Goal: Obtain resource: Download file/media

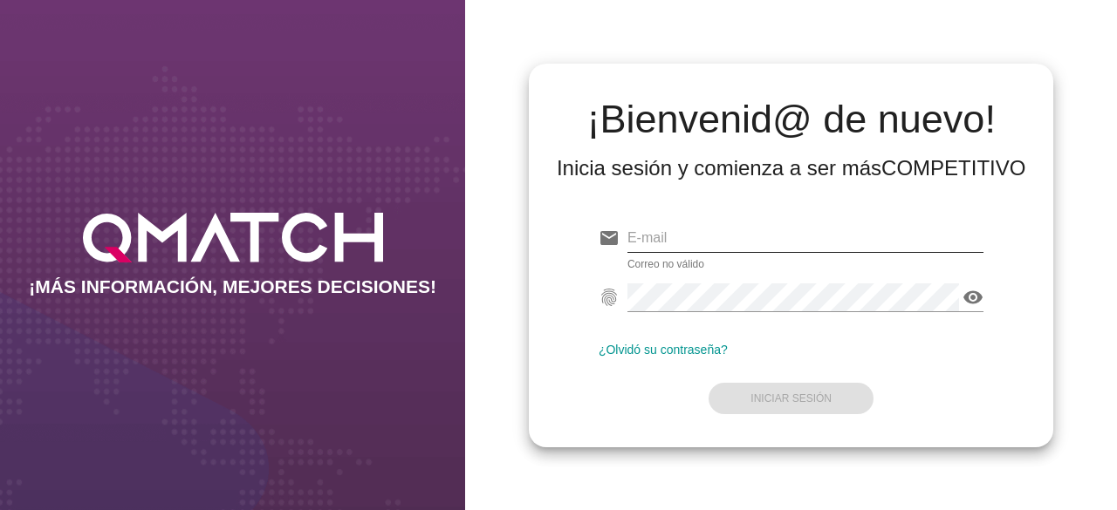
click at [735, 249] on div "Correo no válido" at bounding box center [805, 246] width 357 height 45
click at [731, 243] on input "email" at bounding box center [806, 238] width 362 height 28
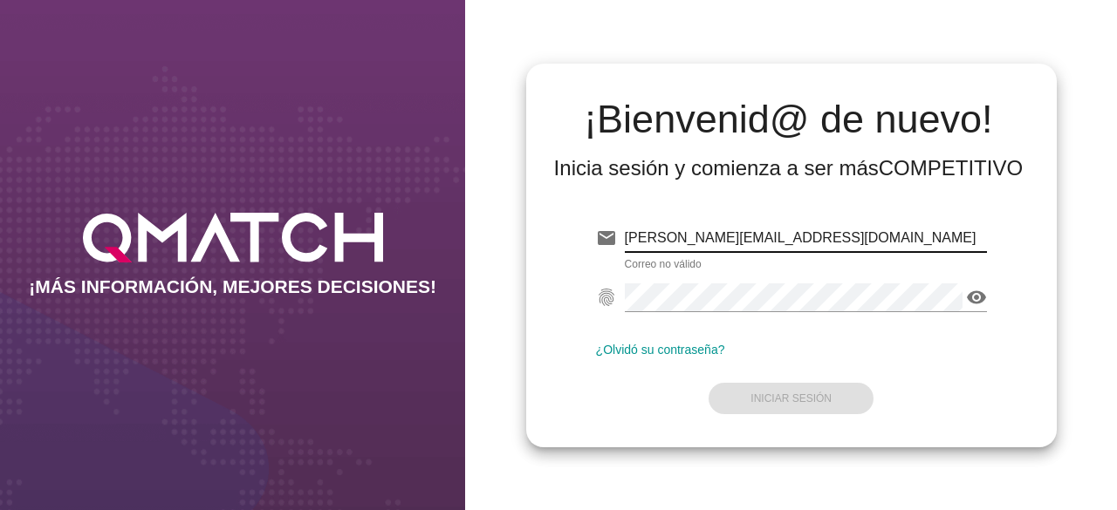
type input "[PERSON_NAME][EMAIL_ADDRESS][DOMAIN_NAME]"
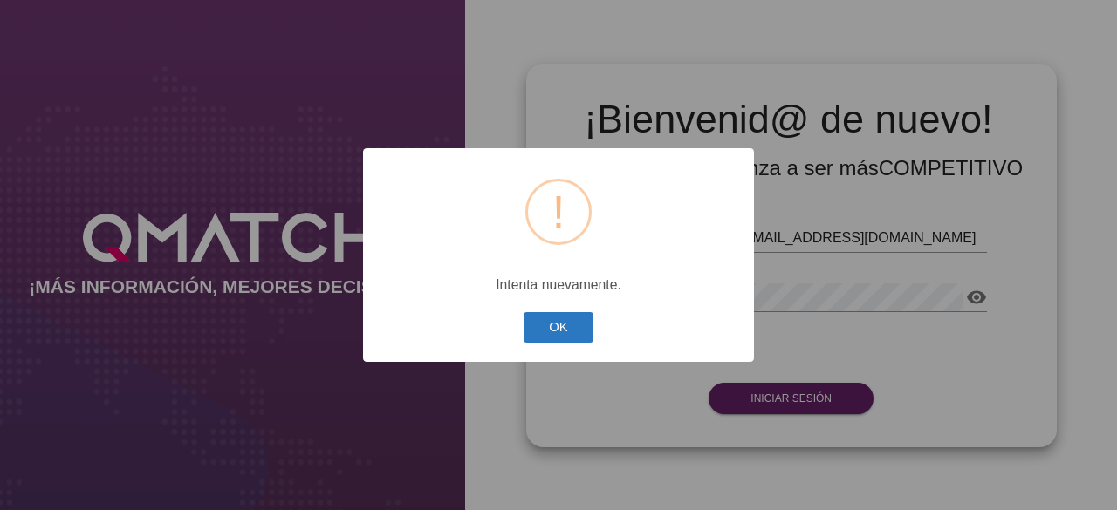
click at [569, 323] on button "OK" at bounding box center [559, 327] width 71 height 31
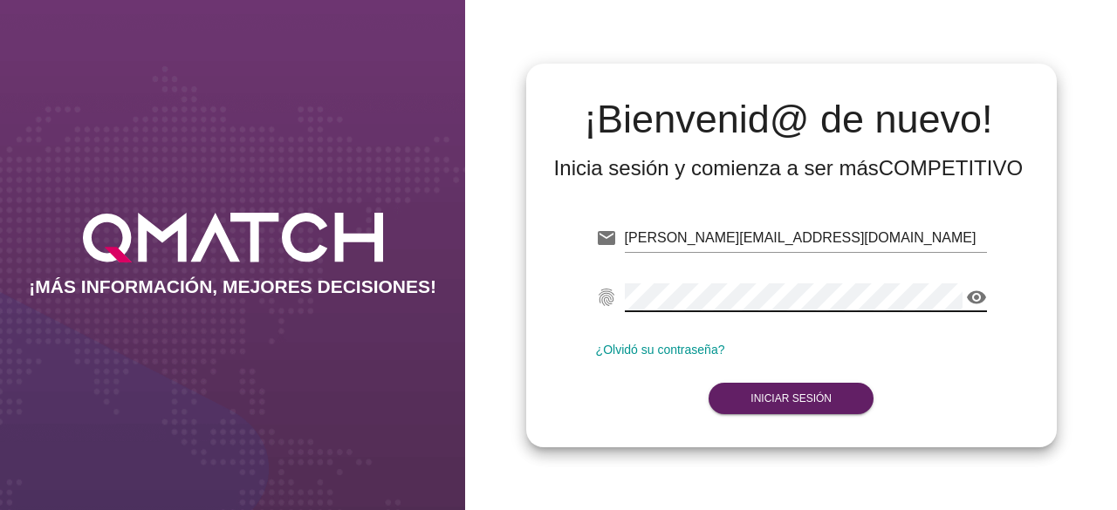
click at [0, 316] on div "¡MÁS INFORMACIÓN, MEJORES DECISIONES! ¡Bienvenid@ de nuevo! Inicia sesión y com…" at bounding box center [558, 255] width 1117 height 510
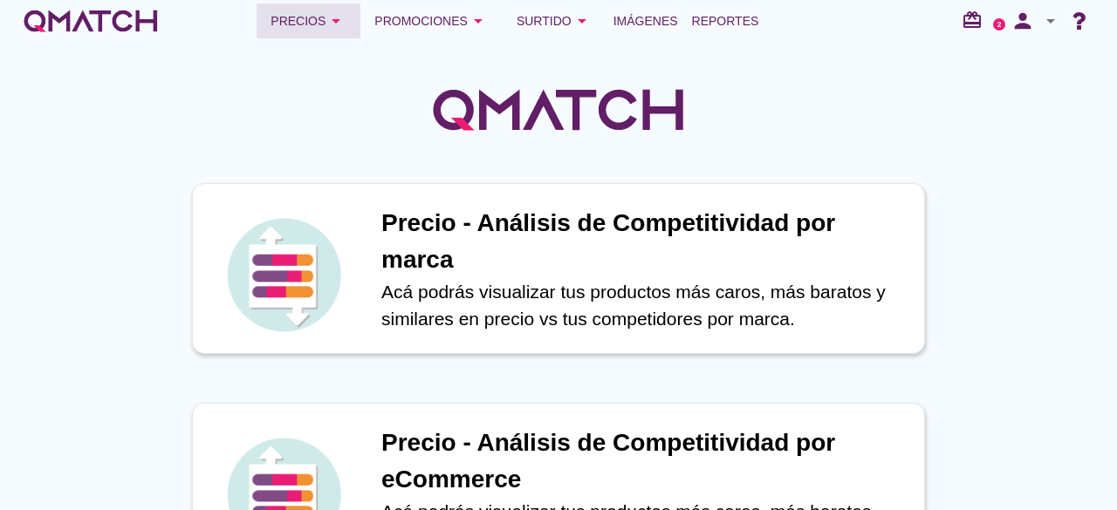
click at [328, 27] on icon "arrow_drop_down" at bounding box center [335, 20] width 21 height 21
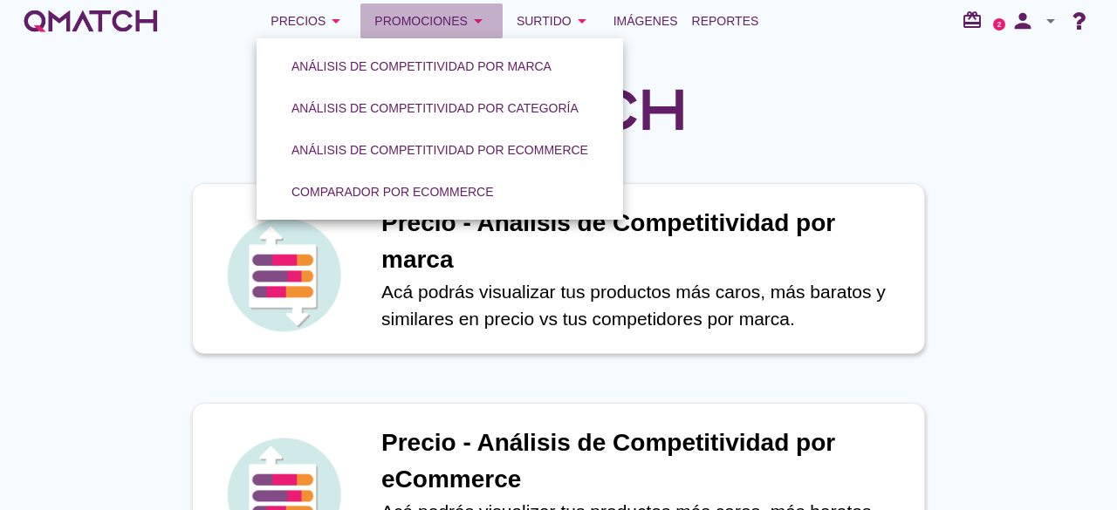
click at [443, 12] on div "Promociones arrow_drop_down" at bounding box center [431, 20] width 114 height 21
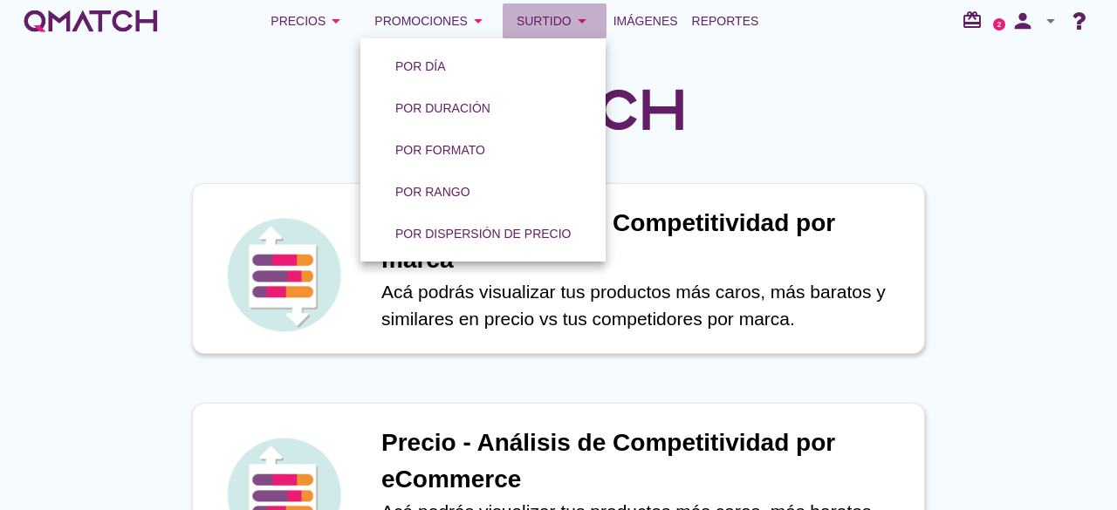
click at [544, 12] on div "Surtido arrow_drop_down" at bounding box center [555, 20] width 76 height 21
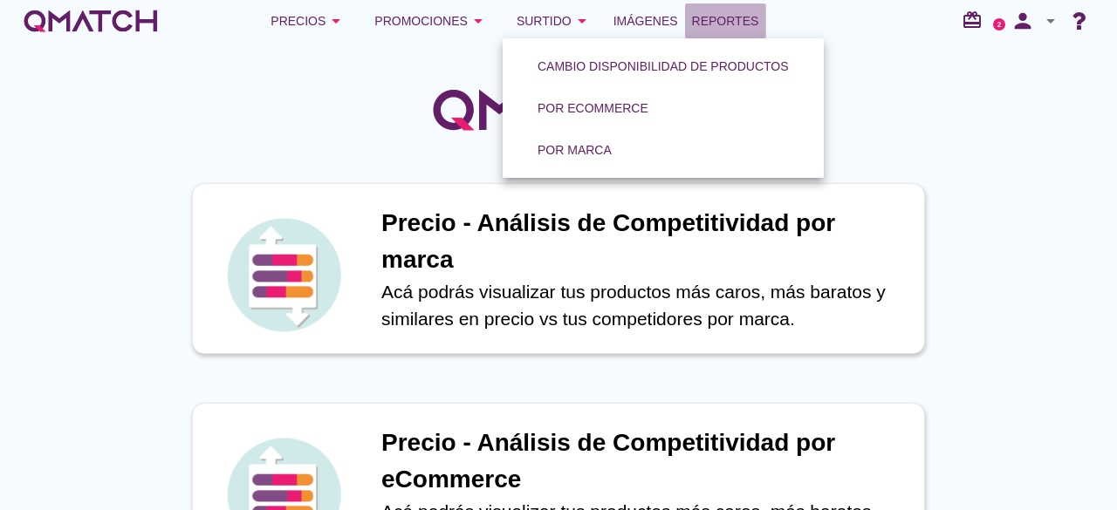
click at [760, 14] on link "Reportes" at bounding box center [725, 20] width 81 height 35
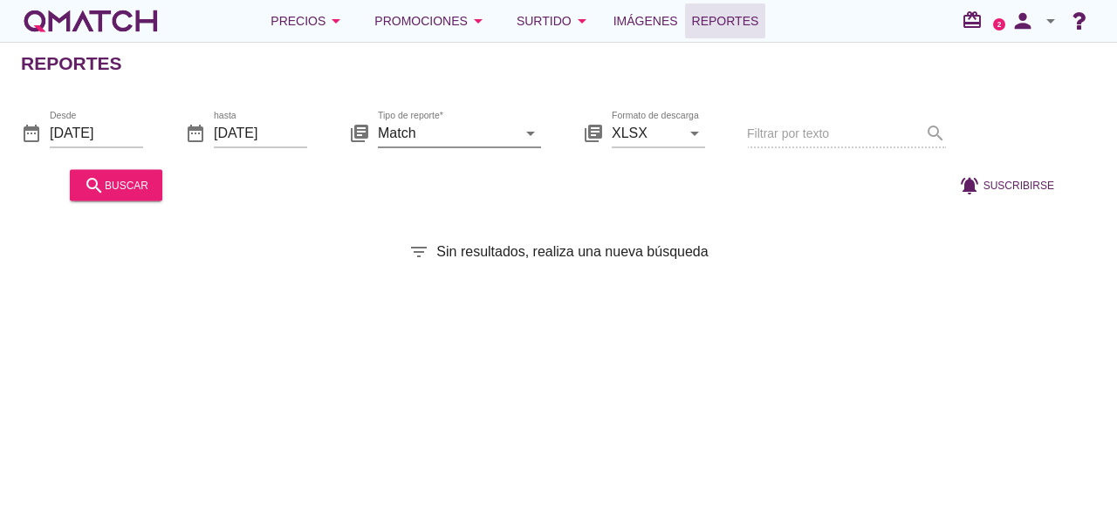
click at [526, 140] on icon "arrow_drop_down" at bounding box center [530, 132] width 21 height 21
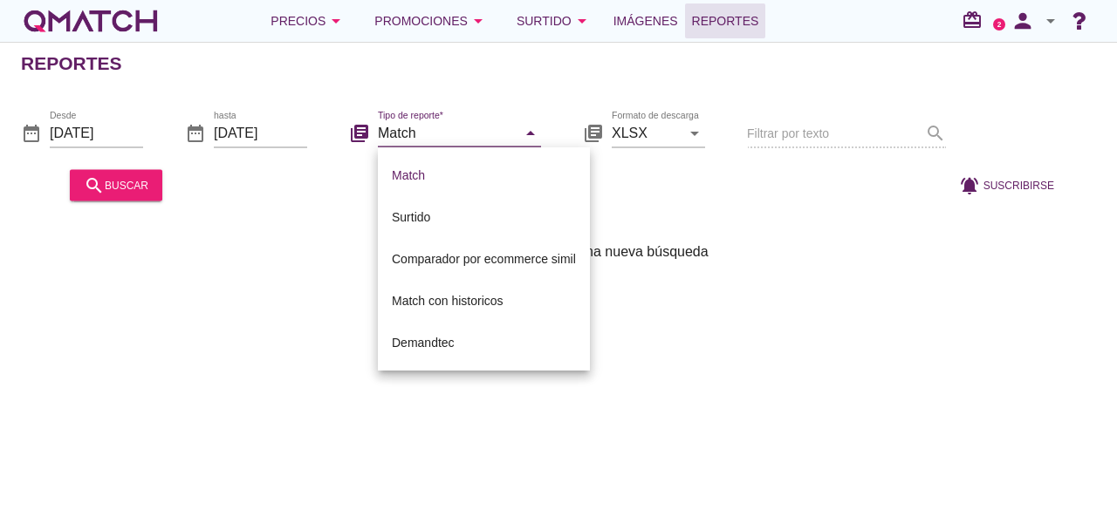
click at [654, 394] on div "Reportes date_range Desde [DATE] date_range hasta [DATE] library_books Tipo de …" at bounding box center [558, 276] width 1117 height 469
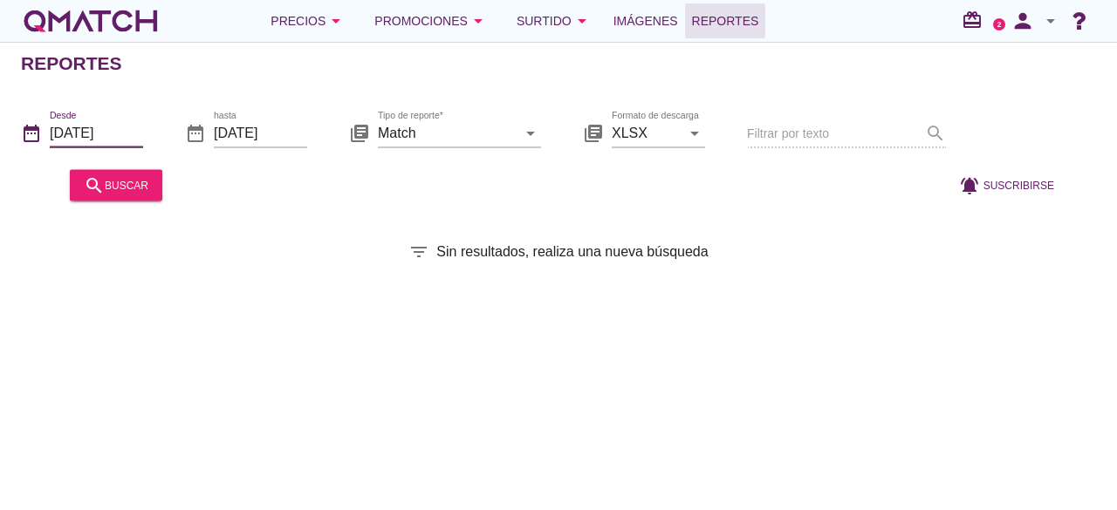
click at [124, 125] on input "[DATE]" at bounding box center [96, 133] width 93 height 28
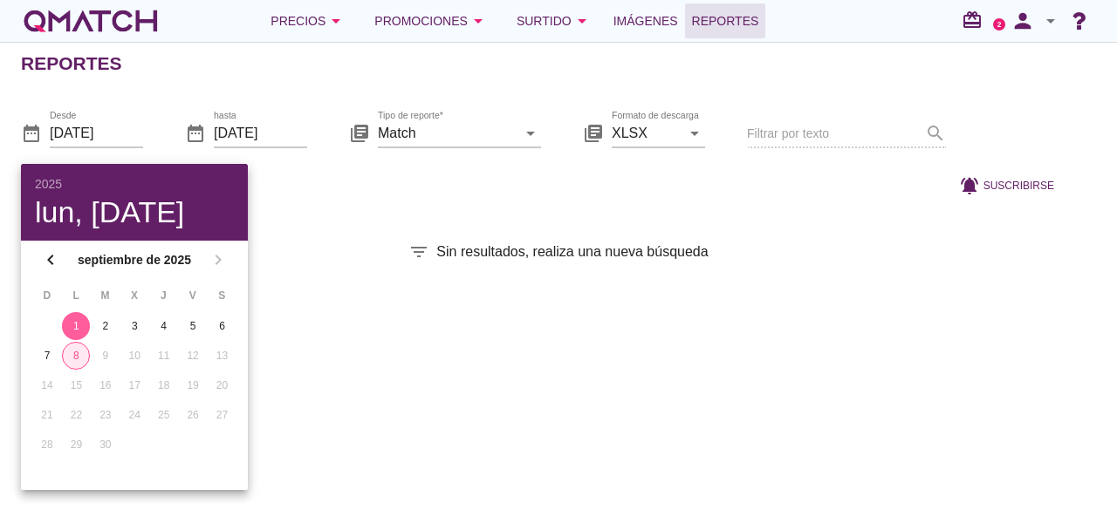
click at [80, 345] on button "8" at bounding box center [76, 356] width 28 height 28
type input "[DATE]"
click at [373, 309] on div "Reportes date_range Desde [DATE] date_range hasta [DATE] library_books Tipo de …" at bounding box center [558, 276] width 1117 height 469
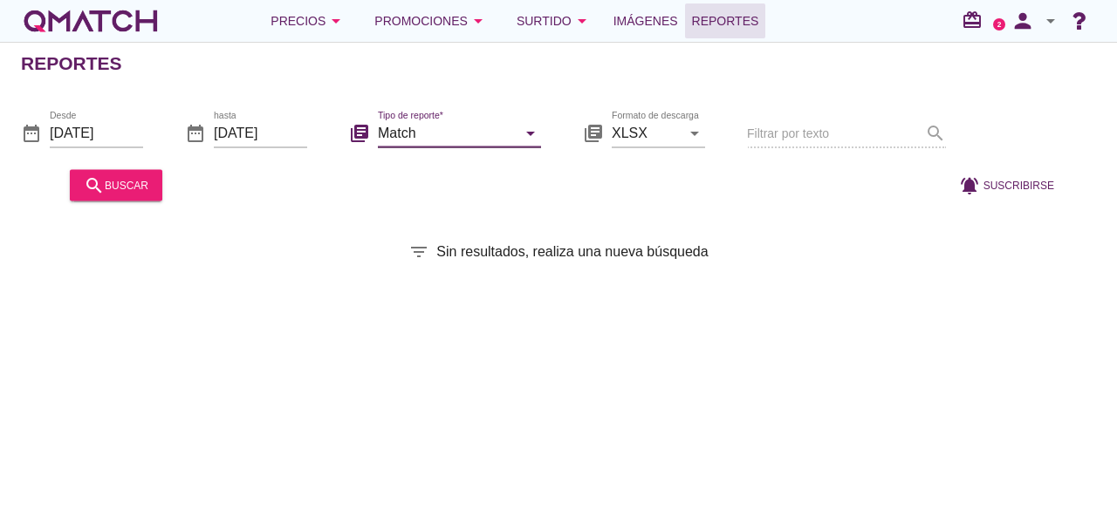
click at [490, 137] on input "Match" at bounding box center [447, 133] width 139 height 28
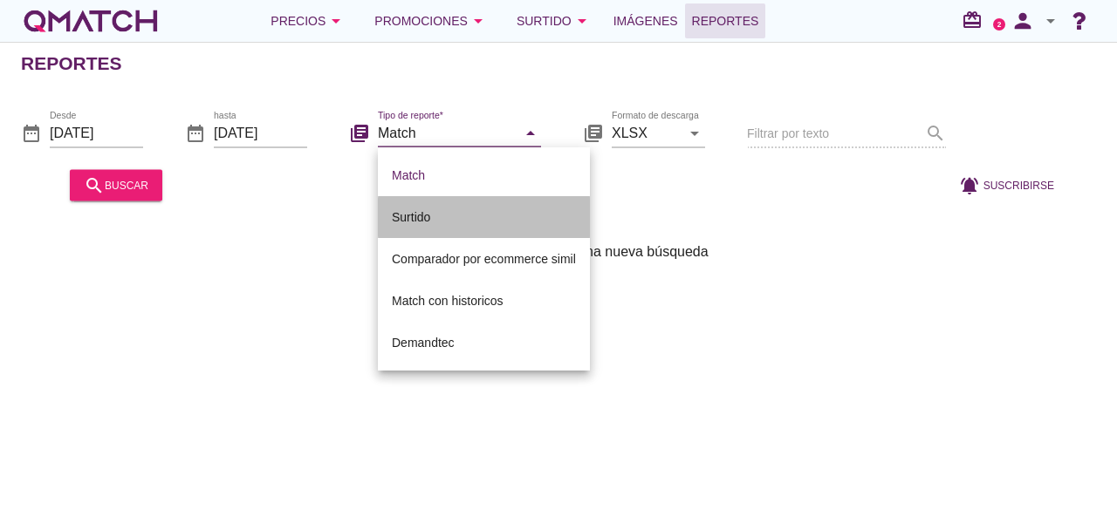
click at [450, 220] on div "Surtido" at bounding box center [484, 217] width 184 height 21
type input "Surtido"
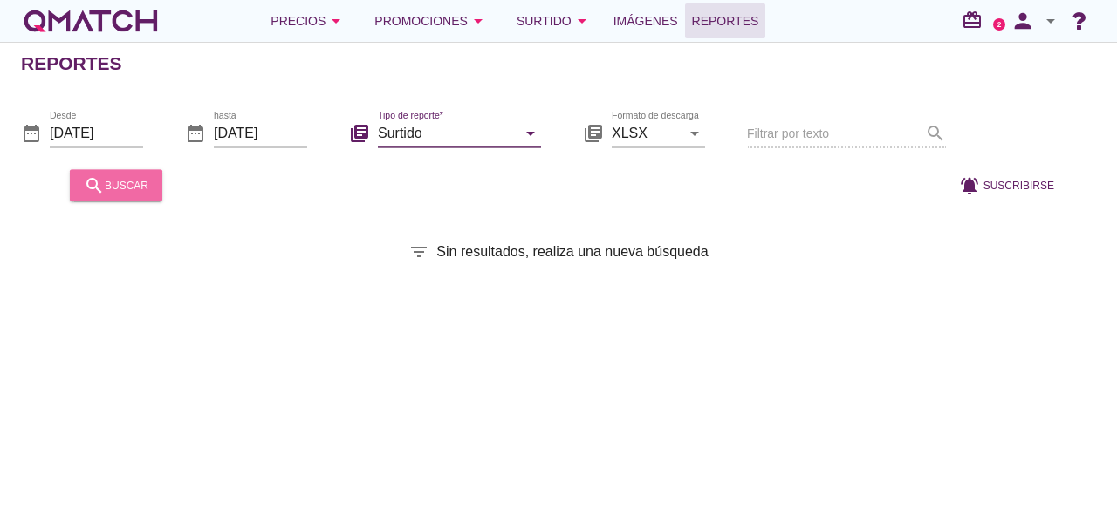
click at [126, 195] on button "search buscar" at bounding box center [116, 184] width 92 height 31
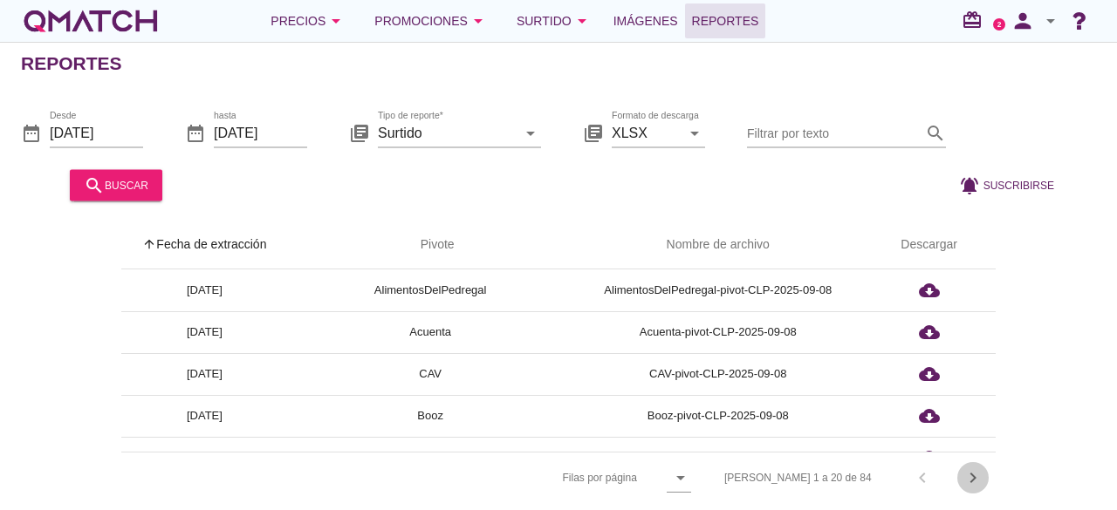
click at [963, 471] on icon "chevron_right" at bounding box center [972, 478] width 21 height 21
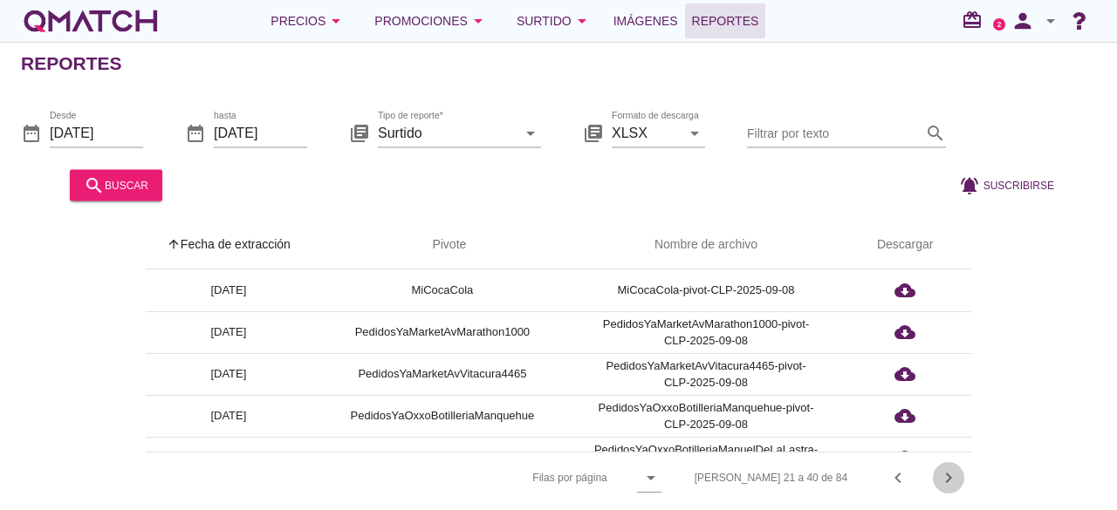
click at [956, 471] on icon "chevron_right" at bounding box center [948, 478] width 21 height 21
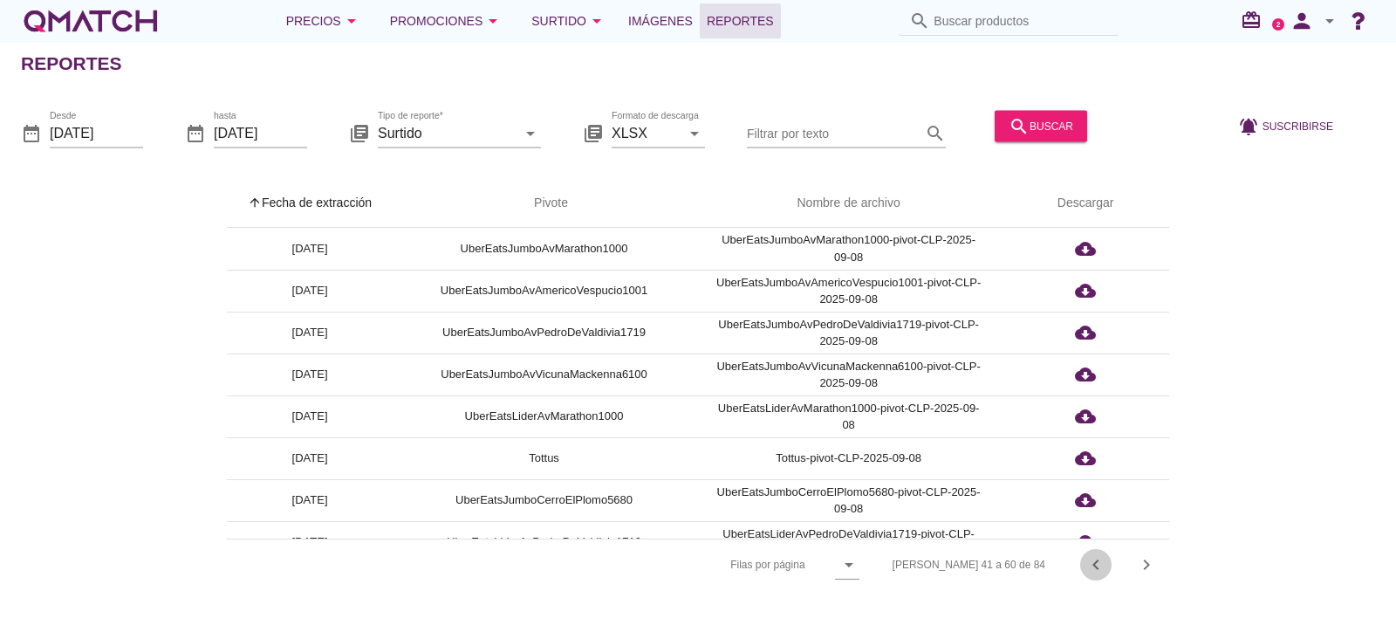
click at [1101, 510] on icon "chevron_left" at bounding box center [1096, 564] width 21 height 21
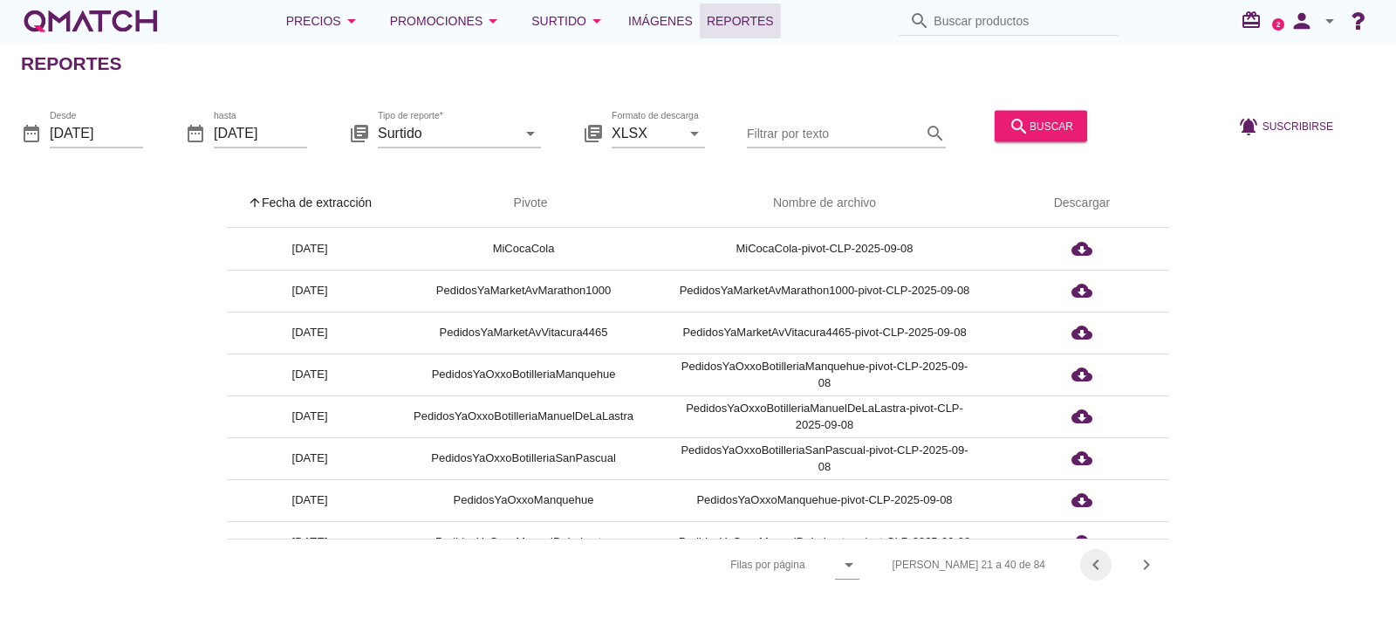
click at [1101, 510] on icon "chevron_left" at bounding box center [1096, 564] width 21 height 21
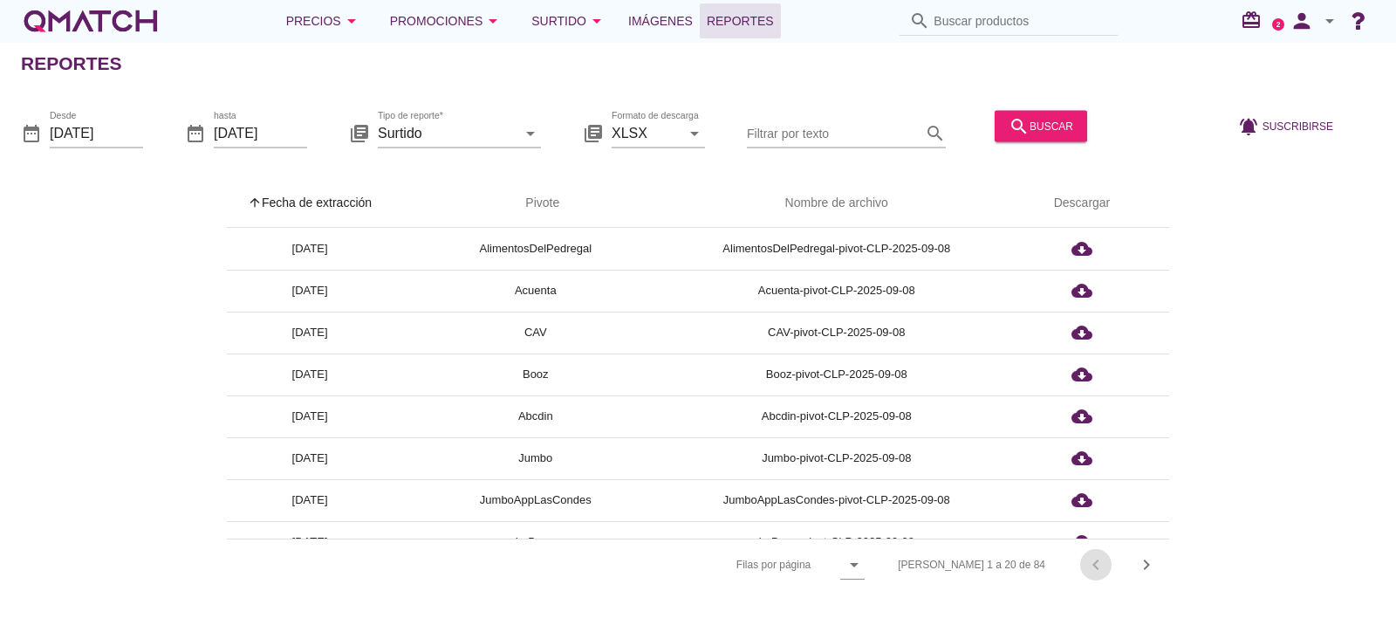
click at [1101, 510] on div "[PERSON_NAME] 1 a 20 de 84 chevron_left chevron_right" at bounding box center [1023, 565] width 292 height 42
click at [806, 124] on input "Filtrar por texto" at bounding box center [834, 133] width 175 height 28
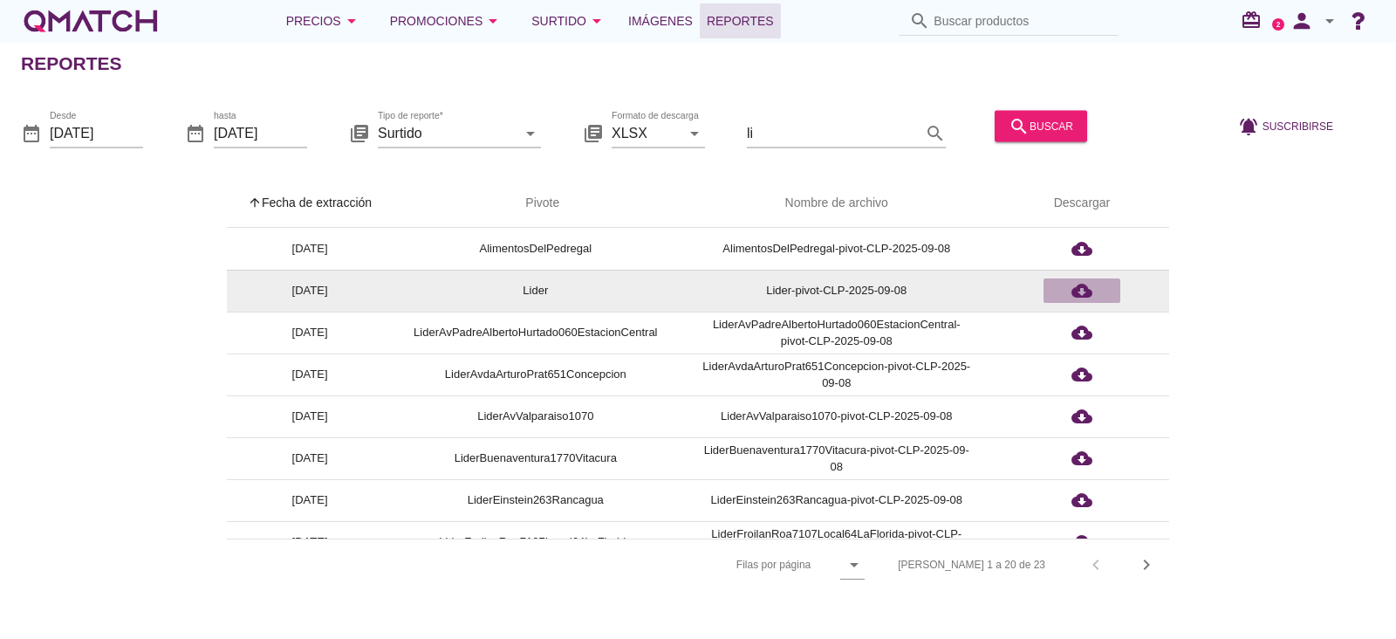
click at [1072, 281] on icon "cloud_download" at bounding box center [1082, 290] width 21 height 21
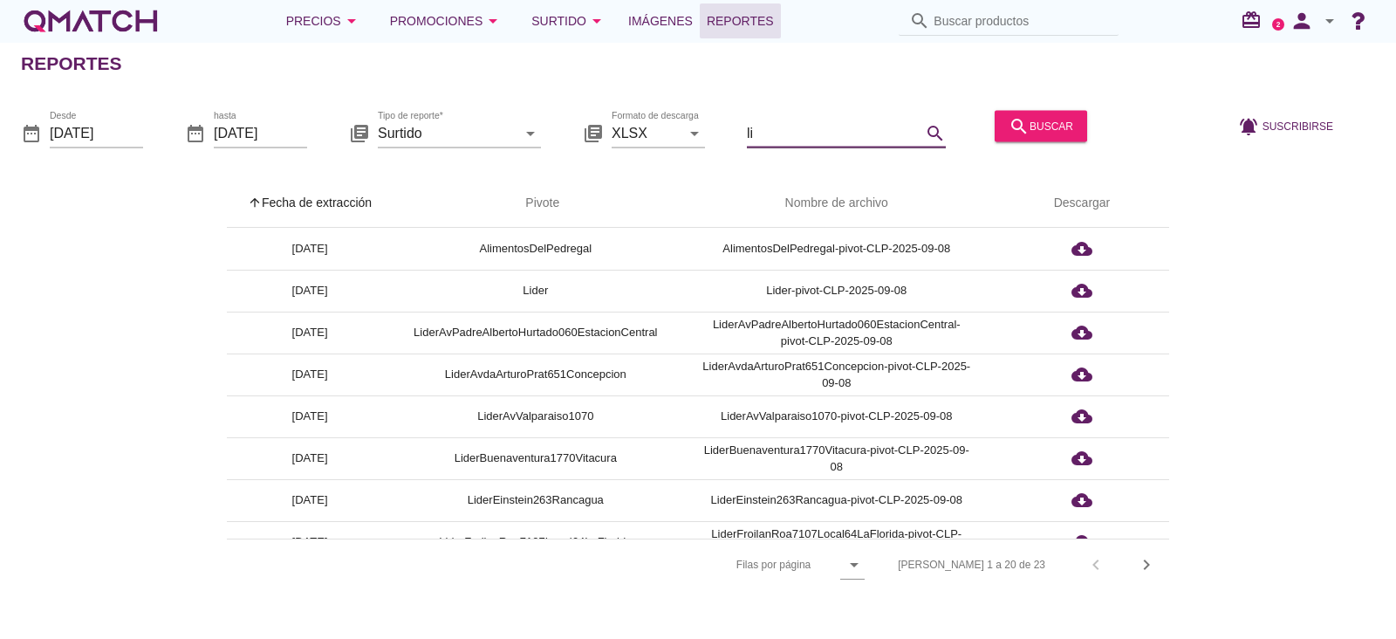
click at [807, 134] on input "li" at bounding box center [834, 133] width 175 height 28
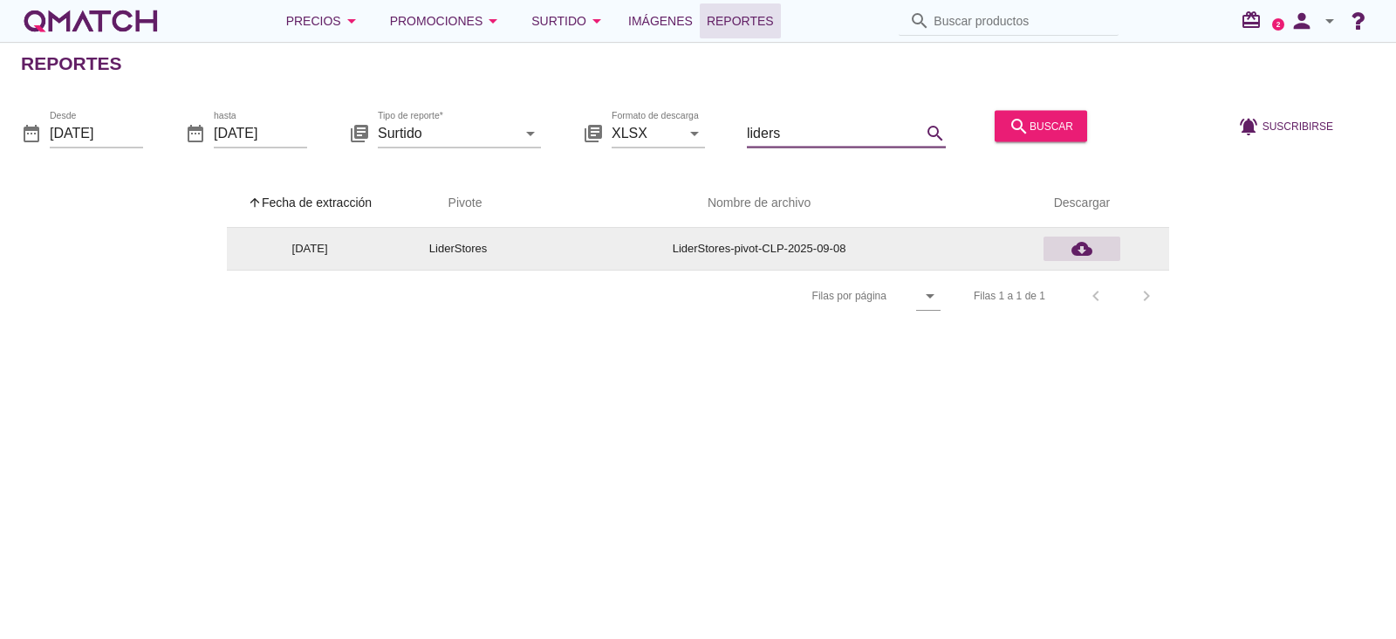
type input "liders"
click at [1075, 254] on icon "cloud_download" at bounding box center [1082, 248] width 21 height 21
